Goal: Download file/media

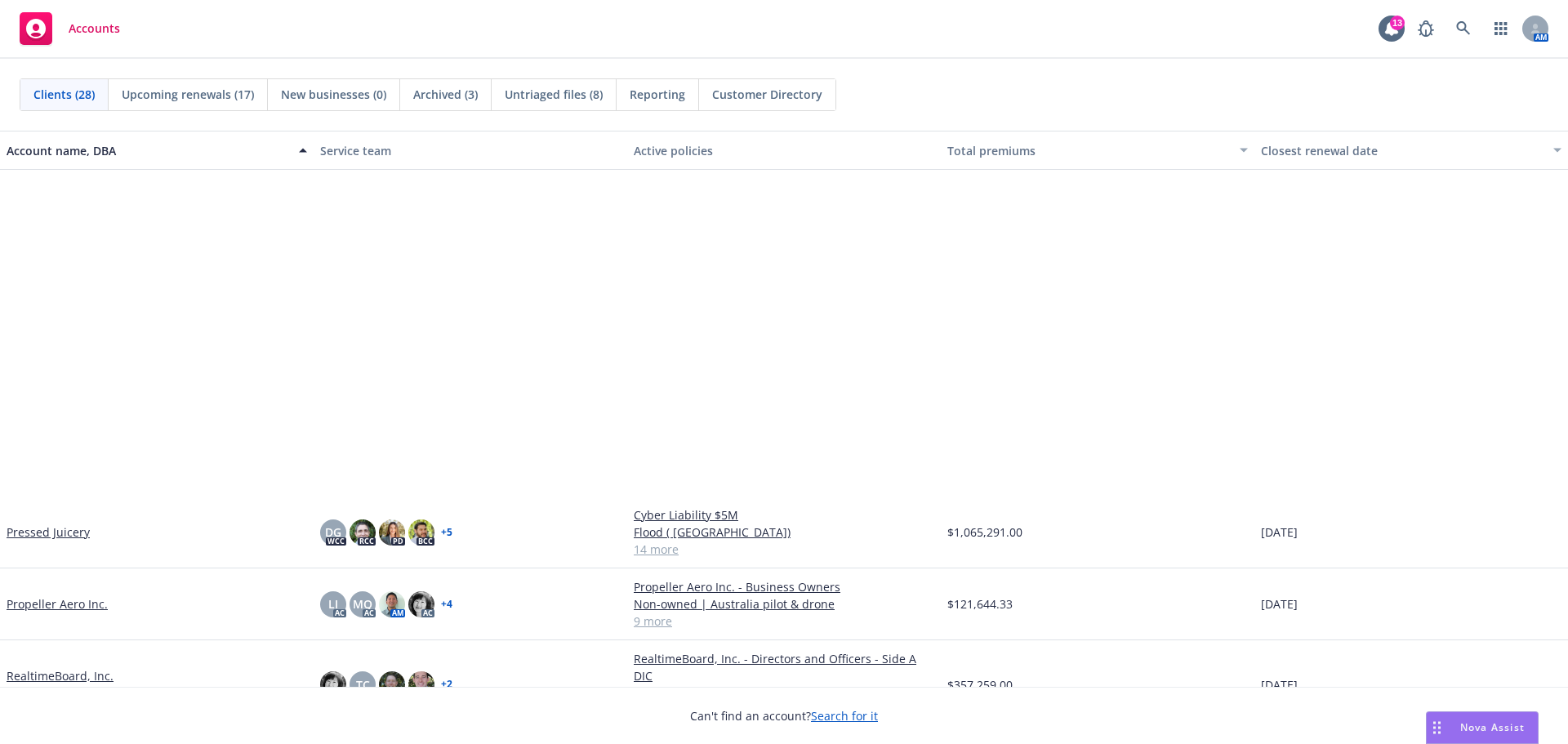
scroll to position [1062, 0]
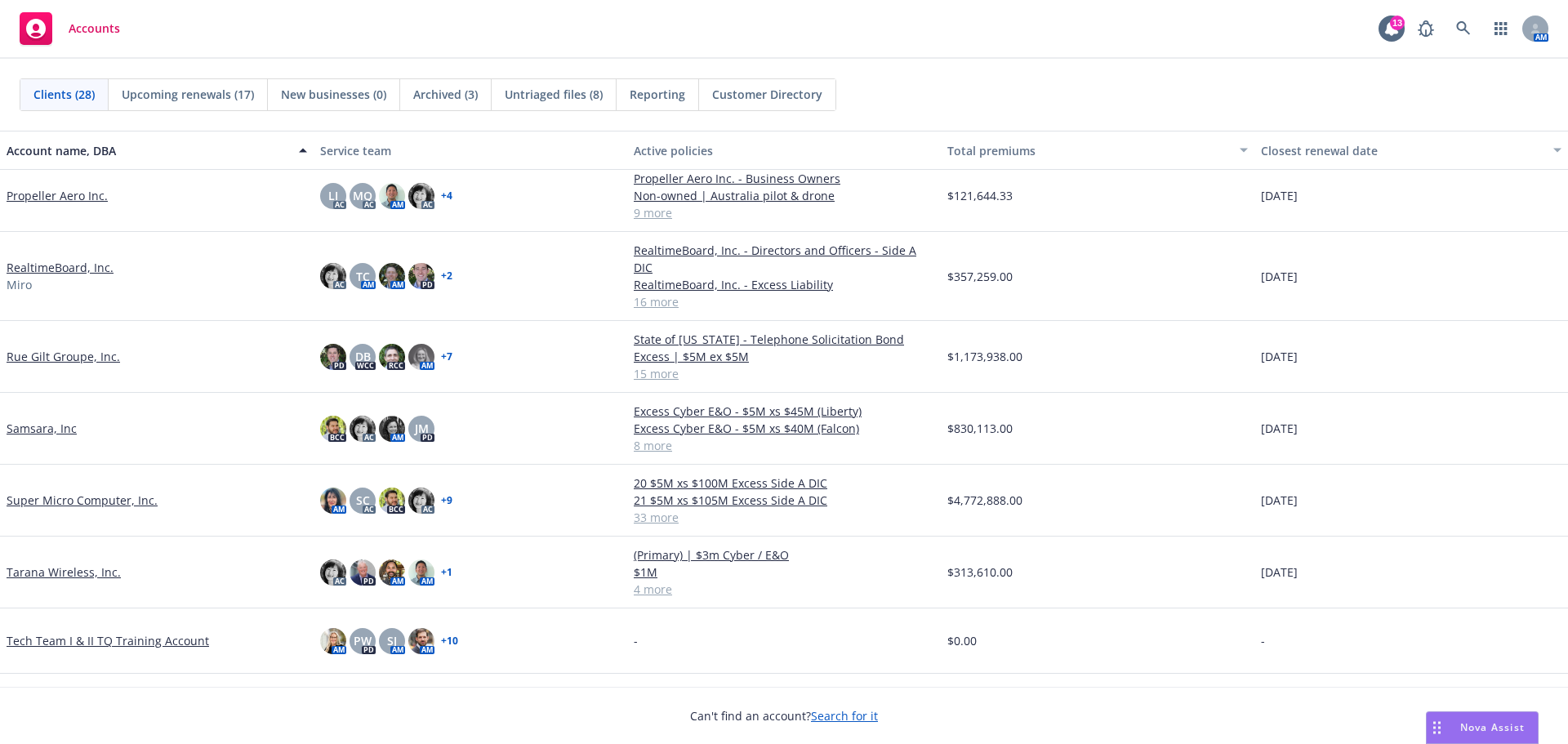
click at [79, 491] on link "Super Micro Computer, Inc." at bounding box center [82, 500] width 151 height 17
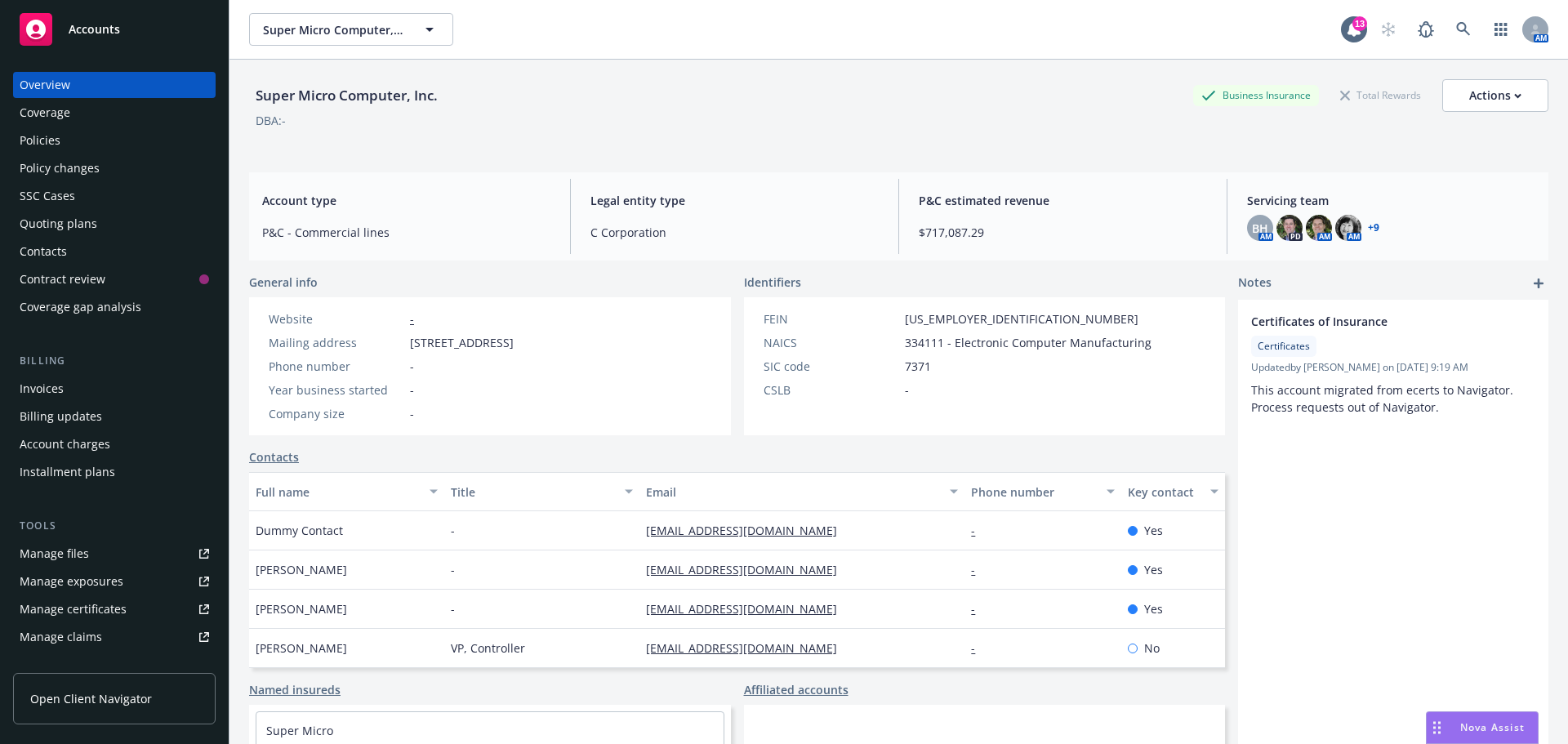
click at [47, 138] on div "Policies" at bounding box center [39, 140] width 41 height 26
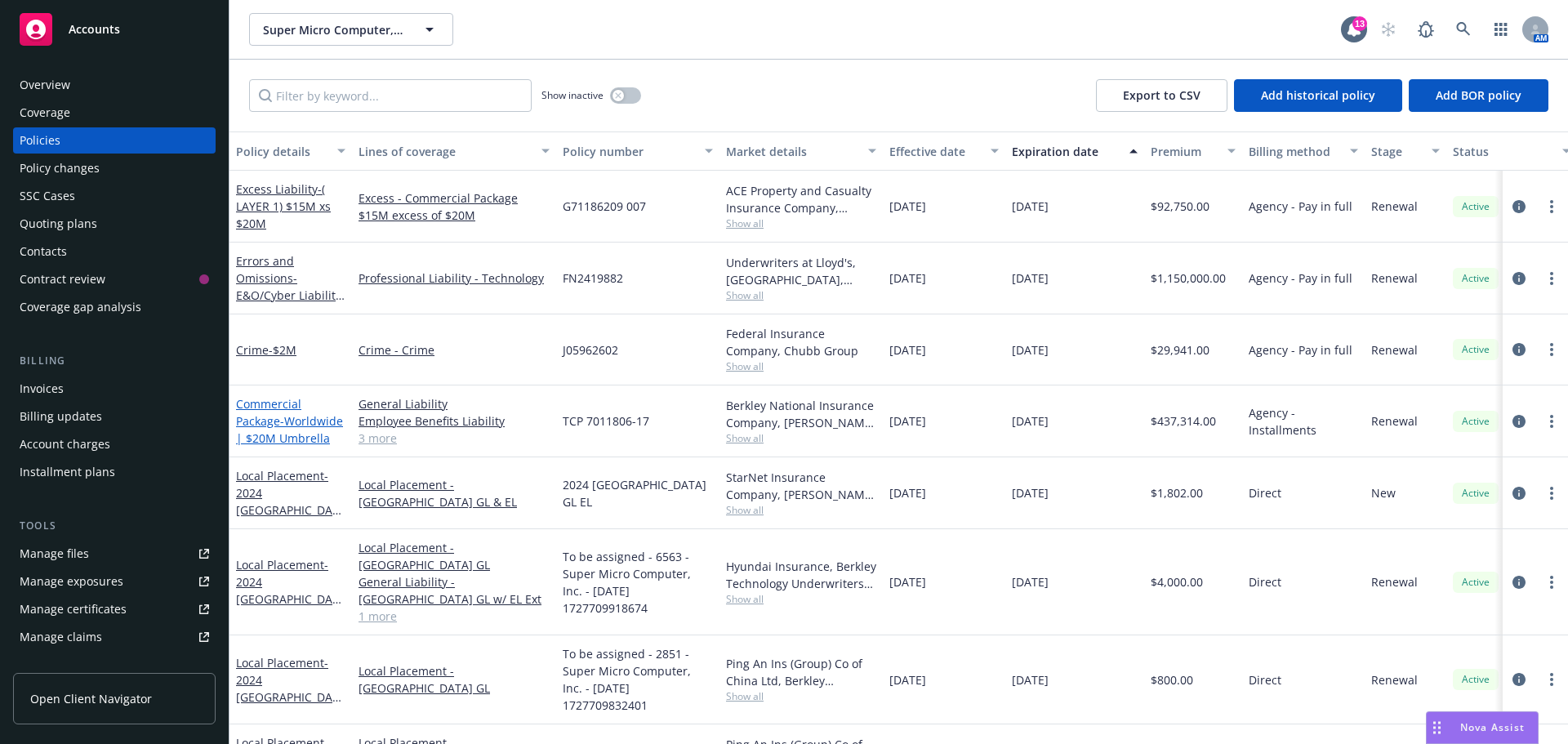
click at [274, 426] on link "Commercial Package - Worldwide | $20M Umbrella" at bounding box center [290, 421] width 107 height 50
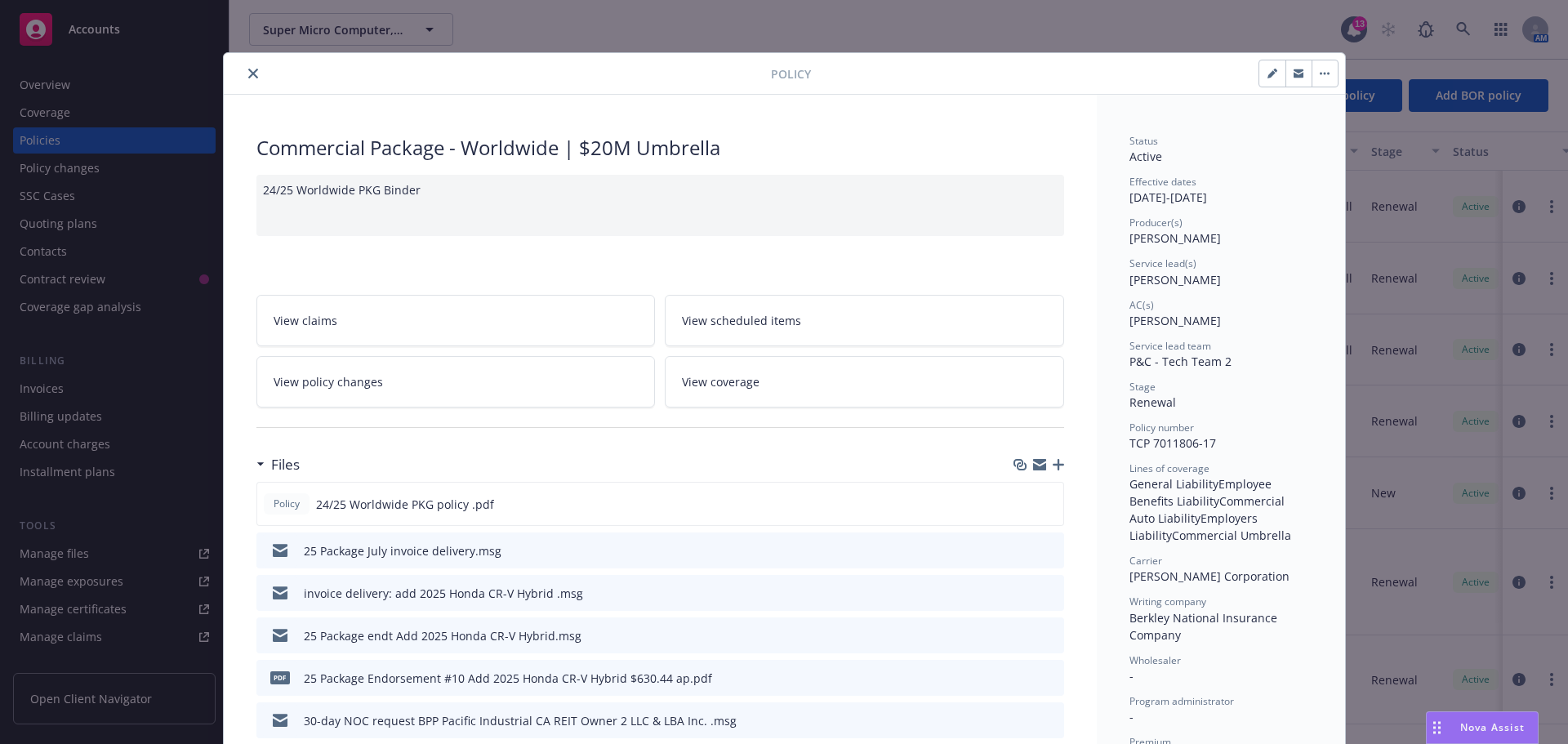
click at [573, 557] on div "25 Package July invoice delivery.msg" at bounding box center [659, 550] width 807 height 36
click at [1020, 543] on icon "download file" at bounding box center [1022, 550] width 13 height 13
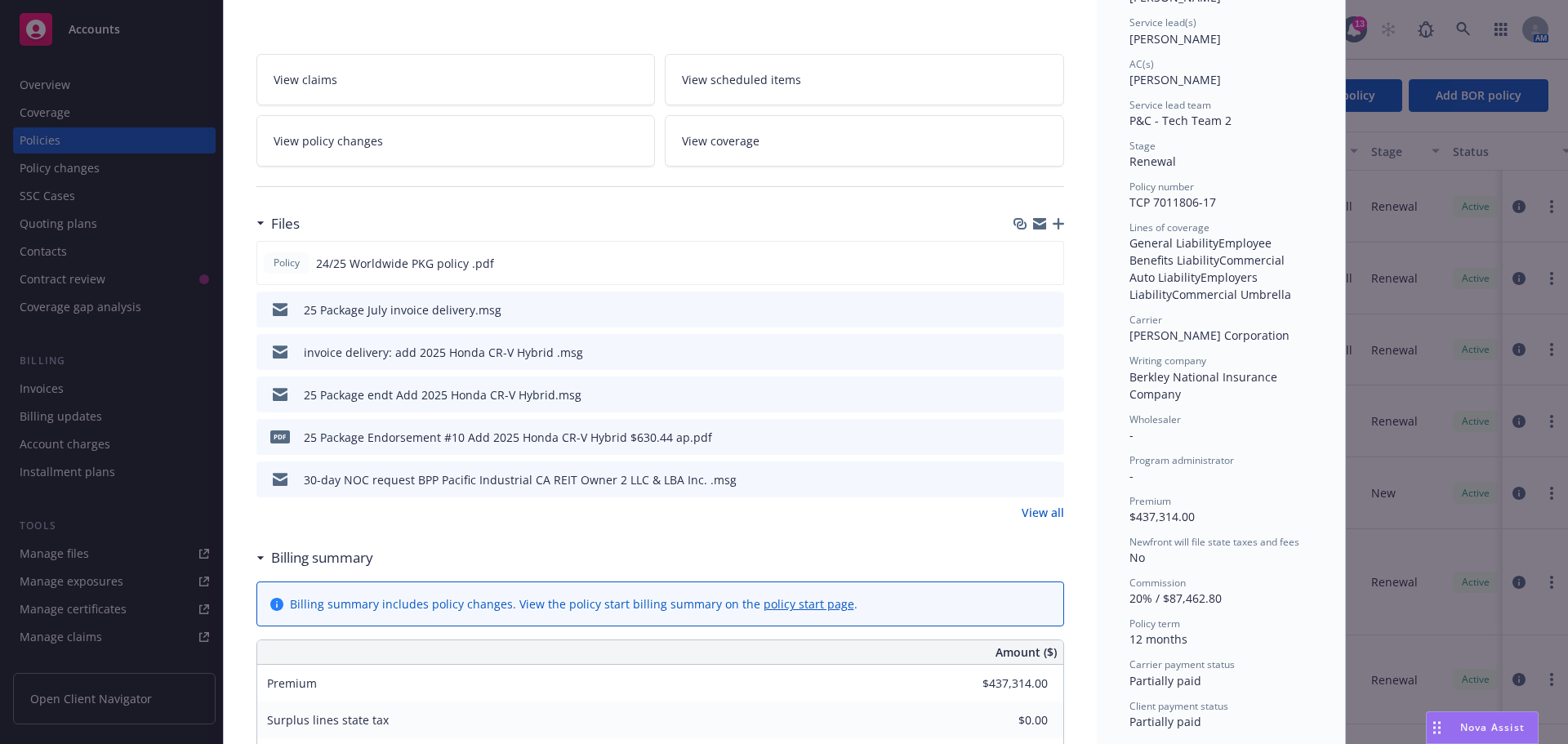
scroll to position [326, 0]
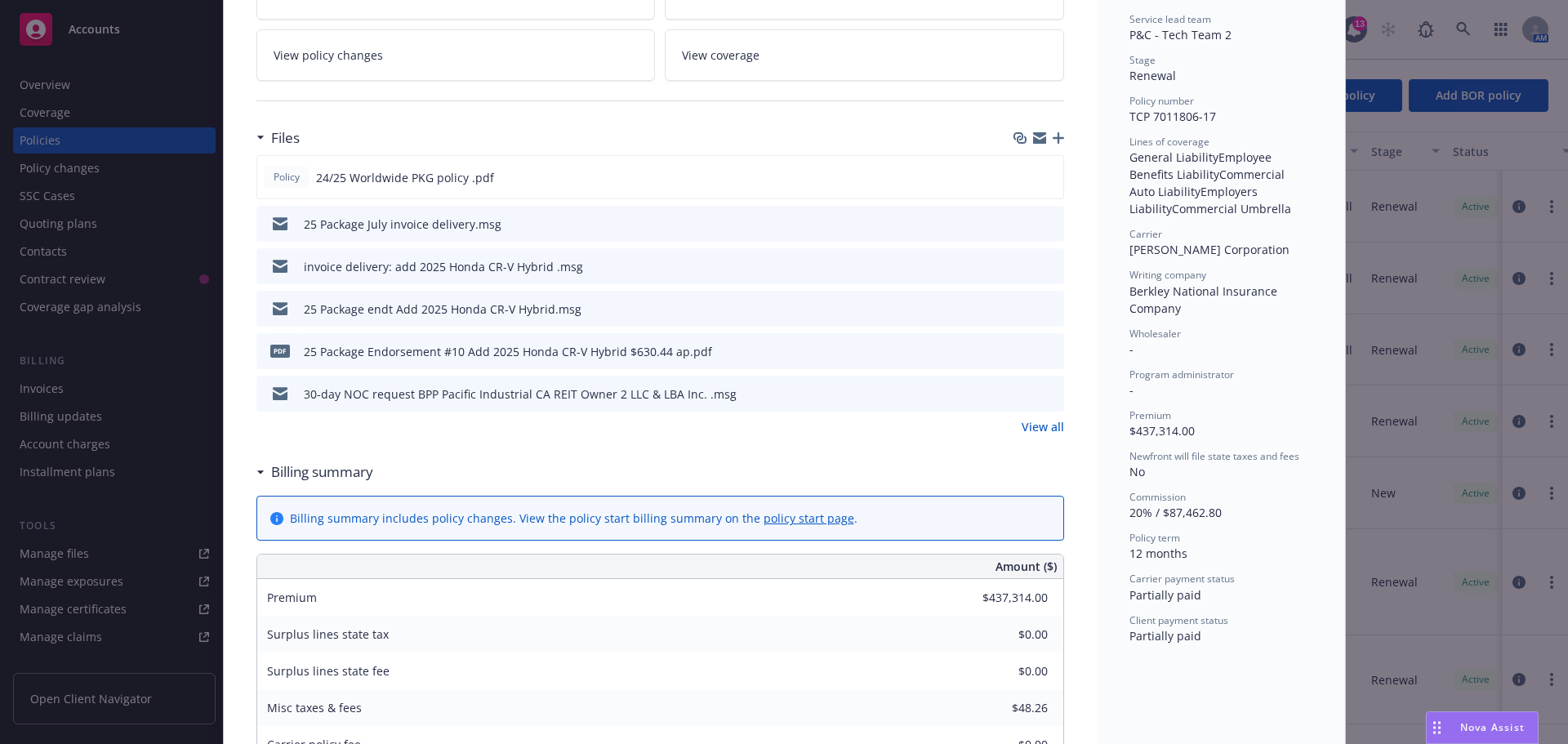
click at [1033, 136] on icon "button" at bounding box center [1039, 135] width 13 height 6
